Goal: Transaction & Acquisition: Obtain resource

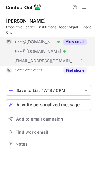
scroll to position [140, 95]
click at [78, 42] on button "View email" at bounding box center [75, 42] width 24 height 6
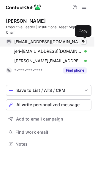
click at [85, 41] on span at bounding box center [84, 41] width 5 height 5
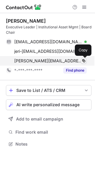
click at [82, 61] on span at bounding box center [84, 60] width 5 height 5
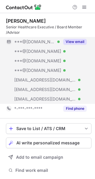
scroll to position [178, 91]
click at [78, 40] on button "View email" at bounding box center [75, 42] width 24 height 6
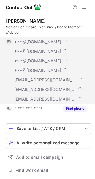
scroll to position [197, 91]
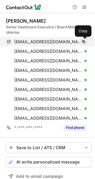
click at [85, 42] on span at bounding box center [84, 41] width 5 height 5
